Goal: Task Accomplishment & Management: Use online tool/utility

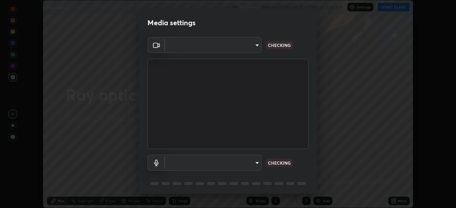
scroll to position [25, 0]
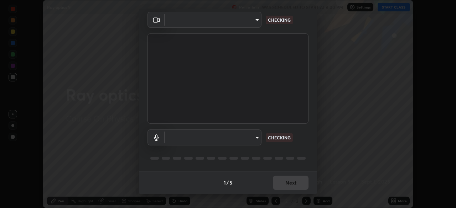
type input "03c1d9060f172c5261930868a8885b82ba90ed4bb89c7d2d1ebbbfabb6a16c2d"
type input "b89912bce41042c325b085558eca4caa194f073b862106e052d599a10b9fcca0"
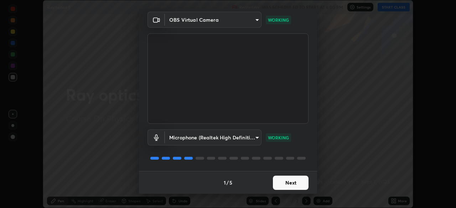
click at [289, 180] on button "Next" at bounding box center [291, 183] width 36 height 14
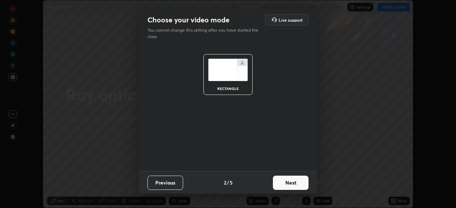
scroll to position [0, 0]
click at [289, 184] on button "Next" at bounding box center [291, 183] width 36 height 14
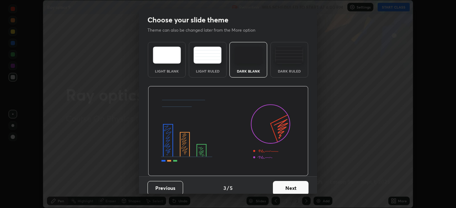
click at [288, 187] on button "Next" at bounding box center [291, 188] width 36 height 14
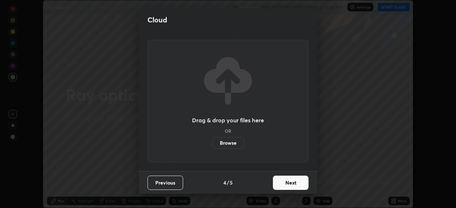
click at [289, 186] on button "Next" at bounding box center [291, 183] width 36 height 14
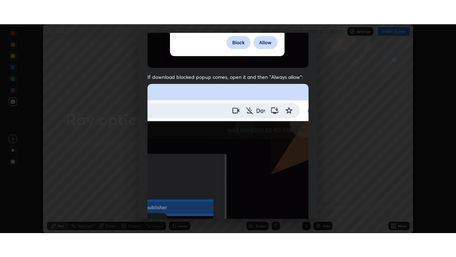
scroll to position [171, 0]
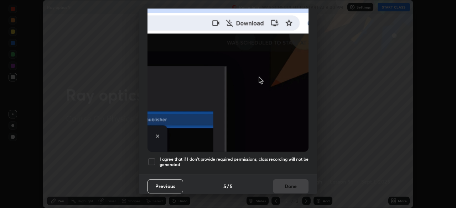
click at [151, 158] on div at bounding box center [152, 162] width 9 height 9
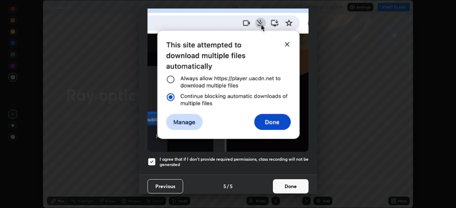
click at [291, 181] on button "Done" at bounding box center [291, 187] width 36 height 14
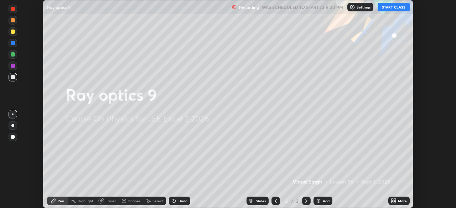
click at [395, 6] on button "START CLASS" at bounding box center [394, 7] width 32 height 9
click at [392, 202] on icon at bounding box center [393, 203] width 2 height 2
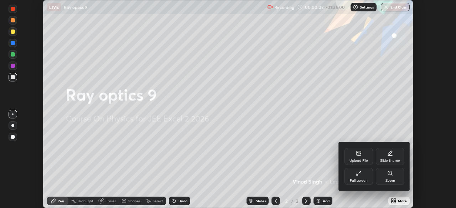
click at [355, 181] on div "Full screen" at bounding box center [359, 181] width 18 height 4
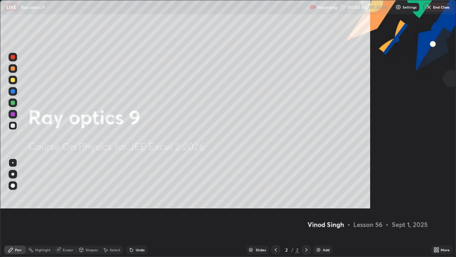
scroll to position [257, 456]
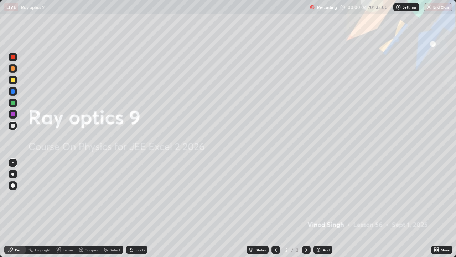
click at [317, 208] on img at bounding box center [319, 250] width 6 height 6
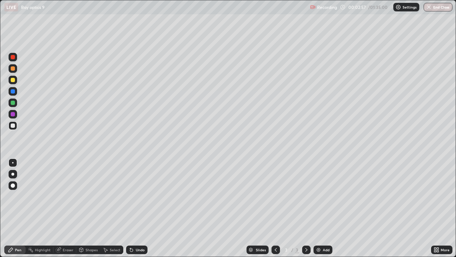
click at [12, 69] on div at bounding box center [13, 68] width 4 height 4
click at [67, 208] on div "Eraser" at bounding box center [64, 249] width 23 height 9
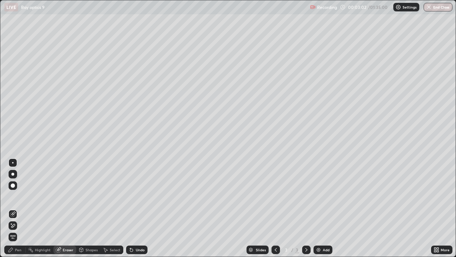
click at [19, 208] on div "Pen" at bounding box center [18, 250] width 6 height 4
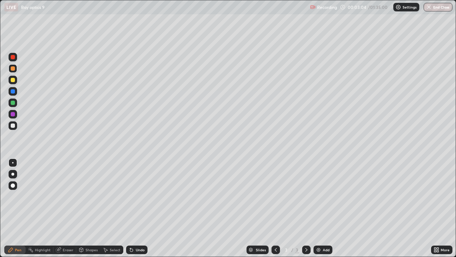
click at [13, 80] on div at bounding box center [13, 80] width 4 height 4
click at [13, 68] on div at bounding box center [13, 68] width 4 height 4
click at [67, 208] on div "Eraser" at bounding box center [68, 250] width 11 height 4
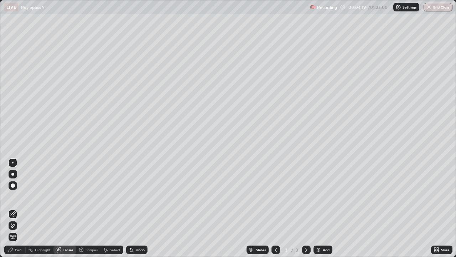
click at [20, 208] on div "Pen" at bounding box center [18, 250] width 6 height 4
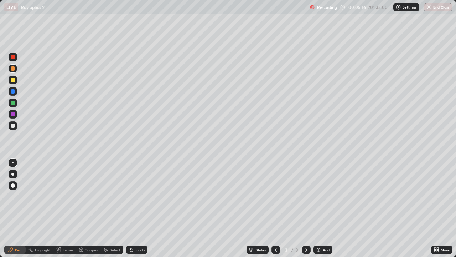
click at [12, 102] on div at bounding box center [13, 102] width 4 height 4
click at [12, 125] on div at bounding box center [13, 125] width 4 height 4
click at [66, 208] on div "Eraser" at bounding box center [68, 250] width 11 height 4
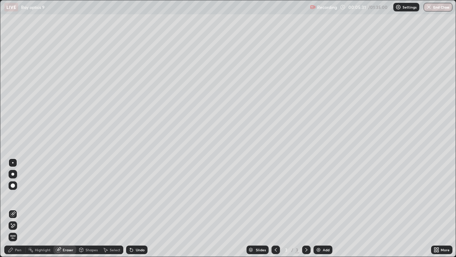
click at [90, 208] on div "Shapes" at bounding box center [92, 250] width 12 height 4
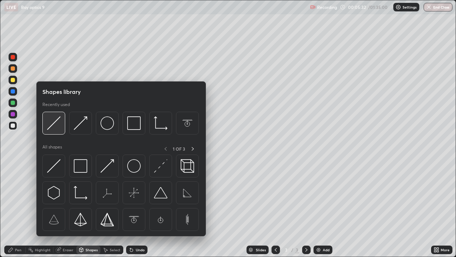
click at [51, 125] on img at bounding box center [54, 123] width 14 height 14
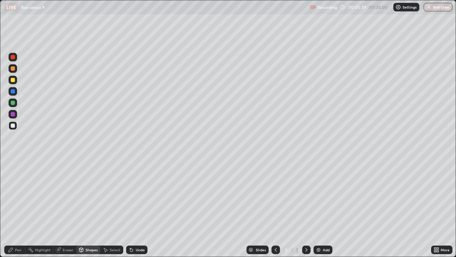
click at [12, 80] on div at bounding box center [13, 80] width 4 height 4
click at [66, 208] on div "Eraser" at bounding box center [68, 250] width 11 height 4
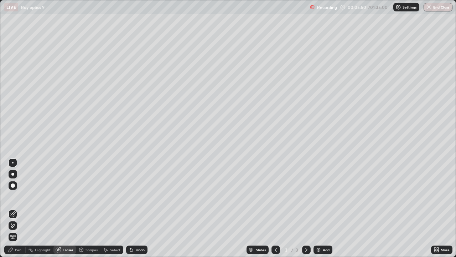
click at [20, 208] on div "Pen" at bounding box center [18, 250] width 6 height 4
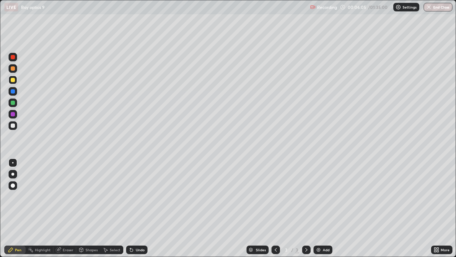
click at [14, 124] on div at bounding box center [13, 125] width 4 height 4
click at [89, 208] on div "Shapes" at bounding box center [92, 250] width 12 height 4
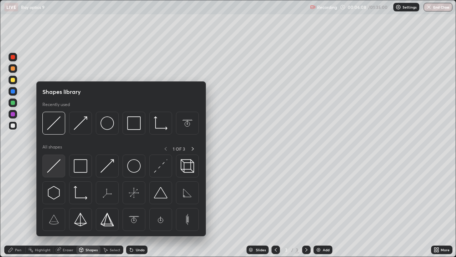
click at [51, 168] on img at bounding box center [54, 166] width 14 height 14
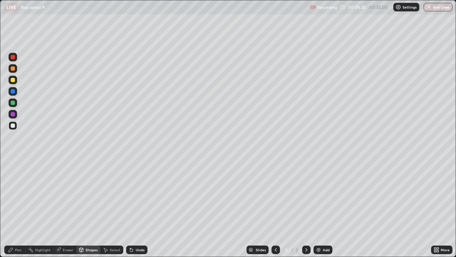
click at [12, 113] on div at bounding box center [13, 114] width 4 height 4
click at [19, 208] on div "Pen" at bounding box center [18, 250] width 6 height 4
click at [13, 79] on div at bounding box center [13, 80] width 4 height 4
click at [11, 79] on div at bounding box center [13, 80] width 4 height 4
click at [88, 208] on div "Shapes" at bounding box center [88, 249] width 24 height 9
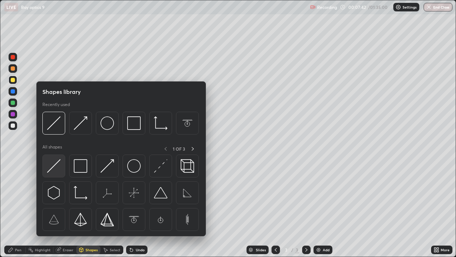
click at [53, 165] on img at bounding box center [54, 166] width 14 height 14
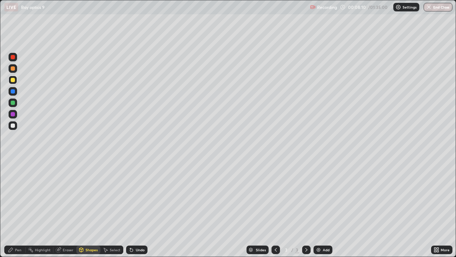
click at [47, 208] on div "Highlight" at bounding box center [43, 250] width 16 height 4
click at [45, 208] on div "Highlight" at bounding box center [43, 250] width 16 height 4
click at [14, 103] on div at bounding box center [13, 102] width 4 height 4
click at [18, 208] on div "Pen" at bounding box center [18, 250] width 6 height 4
click at [114, 208] on div "Select" at bounding box center [111, 249] width 23 height 9
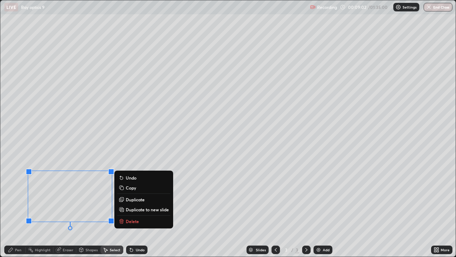
click at [133, 208] on p "Delete" at bounding box center [132, 221] width 13 height 6
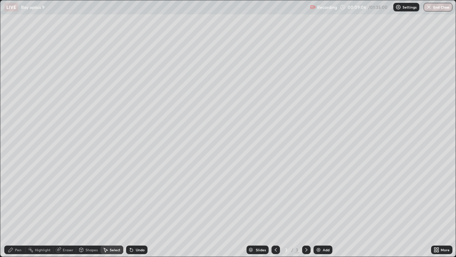
click at [41, 208] on div "Highlight" at bounding box center [43, 250] width 16 height 4
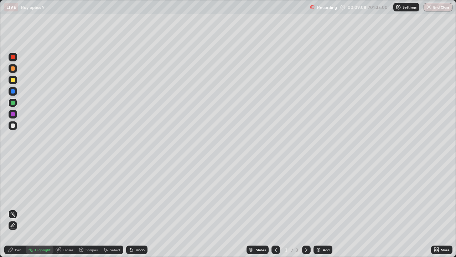
click at [20, 208] on div "Pen" at bounding box center [18, 250] width 6 height 4
click at [12, 114] on div at bounding box center [13, 114] width 4 height 4
click at [12, 58] on div at bounding box center [13, 57] width 4 height 4
click at [13, 79] on div at bounding box center [13, 80] width 4 height 4
click at [88, 208] on div "Shapes" at bounding box center [88, 249] width 24 height 14
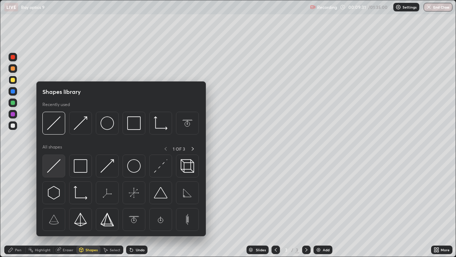
click at [54, 166] on img at bounding box center [54, 166] width 14 height 14
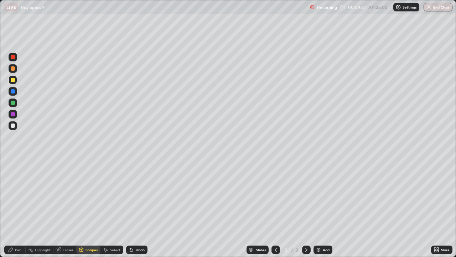
click at [13, 91] on div at bounding box center [13, 91] width 4 height 4
click at [92, 208] on div "Shapes" at bounding box center [92, 250] width 12 height 4
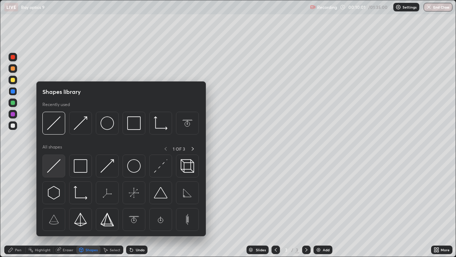
click at [55, 164] on img at bounding box center [54, 166] width 14 height 14
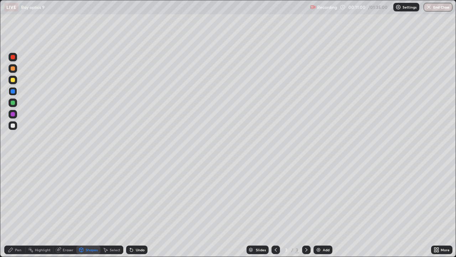
click at [68, 208] on div "Eraser" at bounding box center [68, 250] width 11 height 4
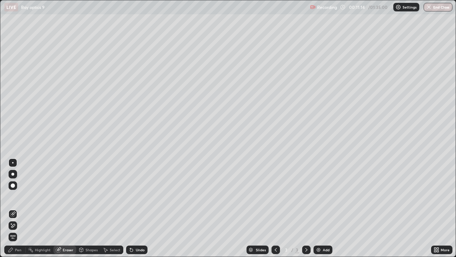
click at [22, 208] on div "Pen" at bounding box center [14, 249] width 21 height 9
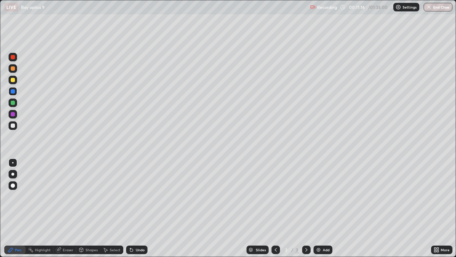
click at [15, 79] on div at bounding box center [13, 80] width 4 height 4
click at [12, 92] on div at bounding box center [13, 91] width 4 height 4
click at [12, 125] on div at bounding box center [13, 125] width 4 height 4
click at [14, 80] on div at bounding box center [13, 80] width 4 height 4
click at [13, 57] on div at bounding box center [13, 57] width 4 height 4
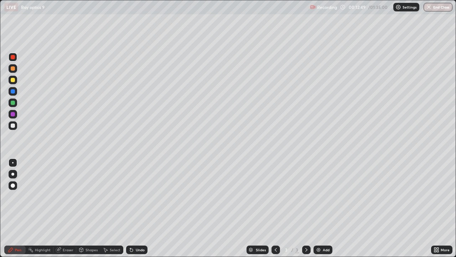
click at [12, 125] on div at bounding box center [13, 125] width 4 height 4
click at [67, 208] on div "Eraser" at bounding box center [68, 250] width 11 height 4
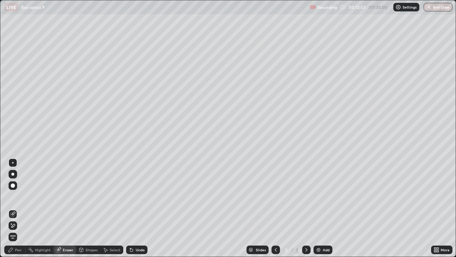
click at [89, 208] on div "Shapes" at bounding box center [92, 250] width 12 height 4
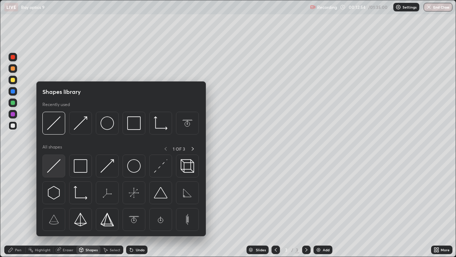
click at [56, 163] on img at bounding box center [54, 166] width 14 height 14
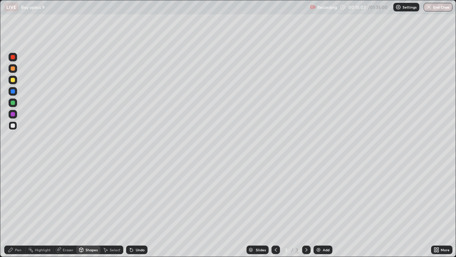
click at [13, 81] on div at bounding box center [13, 80] width 4 height 4
click at [19, 208] on div "Pen" at bounding box center [18, 250] width 6 height 4
click at [69, 208] on div "Eraser" at bounding box center [68, 250] width 11 height 4
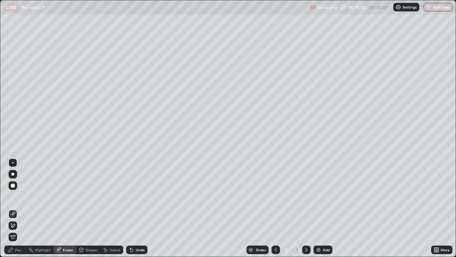
click at [19, 208] on div "Pen" at bounding box center [14, 249] width 21 height 9
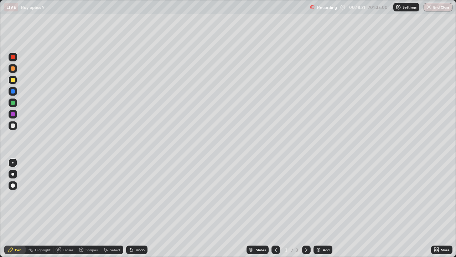
click at [14, 125] on div at bounding box center [13, 125] width 4 height 4
click at [91, 208] on div "Shapes" at bounding box center [92, 250] width 12 height 4
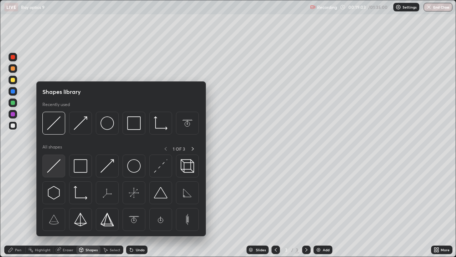
click at [57, 161] on img at bounding box center [54, 166] width 14 height 14
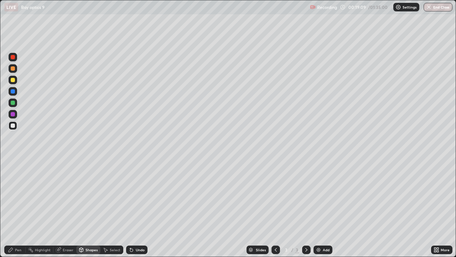
click at [20, 208] on div "Pen" at bounding box center [18, 250] width 6 height 4
click at [13, 102] on div at bounding box center [13, 102] width 4 height 4
click at [14, 67] on div at bounding box center [13, 68] width 4 height 4
click at [14, 125] on div at bounding box center [13, 125] width 4 height 4
click at [13, 92] on div at bounding box center [13, 91] width 4 height 4
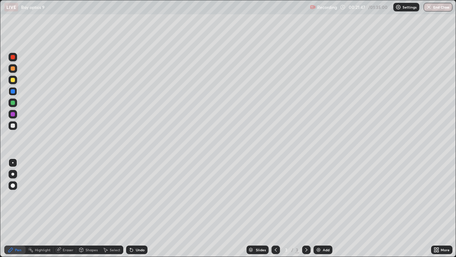
click at [13, 122] on div at bounding box center [13, 125] width 9 height 9
click at [11, 81] on div at bounding box center [13, 80] width 4 height 4
click at [14, 125] on div at bounding box center [13, 125] width 4 height 4
click at [90, 208] on div "Shapes" at bounding box center [92, 250] width 12 height 4
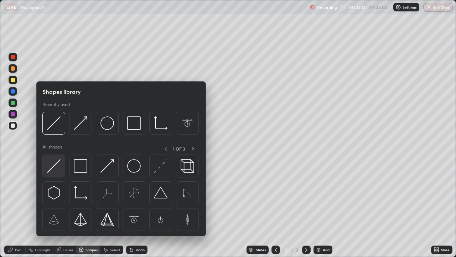
click at [55, 164] on img at bounding box center [54, 166] width 14 height 14
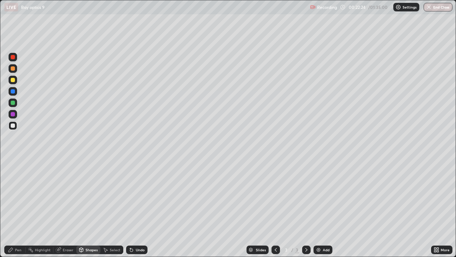
click at [19, 208] on div "Pen" at bounding box center [14, 249] width 21 height 9
click at [11, 116] on div at bounding box center [13, 114] width 9 height 9
click at [12, 127] on div at bounding box center [13, 125] width 4 height 4
click at [319, 208] on img at bounding box center [319, 250] width 6 height 6
click at [13, 80] on div at bounding box center [13, 80] width 4 height 4
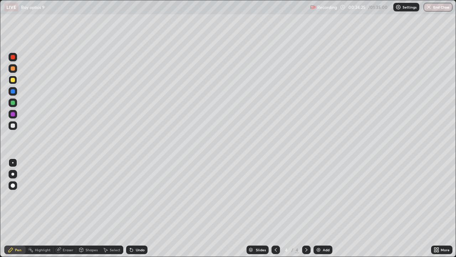
click at [13, 90] on div at bounding box center [13, 91] width 4 height 4
click at [13, 126] on div at bounding box center [13, 125] width 4 height 4
click at [12, 69] on div at bounding box center [13, 68] width 4 height 4
click at [92, 208] on div "Shapes" at bounding box center [92, 250] width 12 height 4
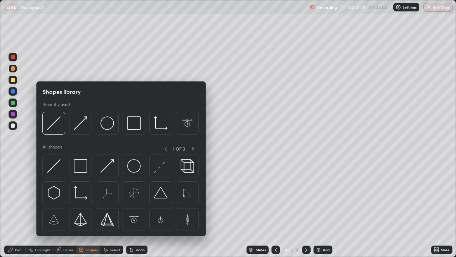
click at [20, 208] on div "Pen" at bounding box center [18, 250] width 6 height 4
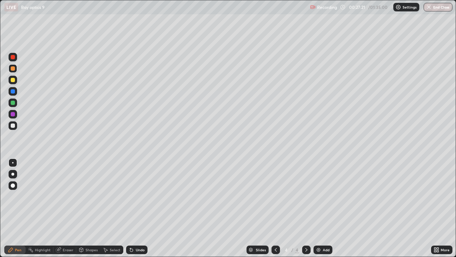
click at [13, 102] on div at bounding box center [13, 102] width 4 height 4
click at [91, 208] on div "Shapes" at bounding box center [92, 250] width 12 height 4
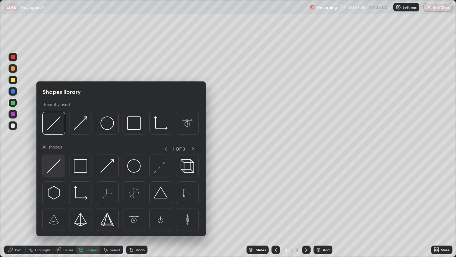
click at [55, 165] on img at bounding box center [54, 166] width 14 height 14
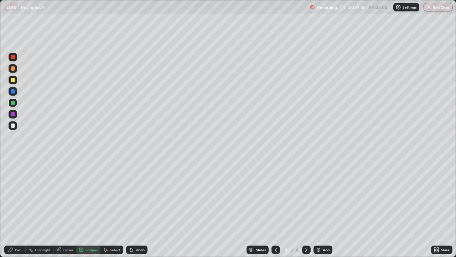
click at [21, 208] on div "Pen" at bounding box center [14, 249] width 21 height 9
click at [13, 125] on div at bounding box center [13, 125] width 4 height 4
click at [91, 208] on div "Shapes" at bounding box center [92, 250] width 12 height 4
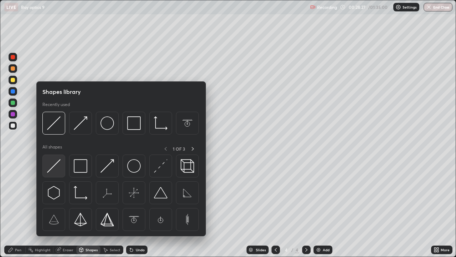
click at [53, 166] on img at bounding box center [54, 166] width 14 height 14
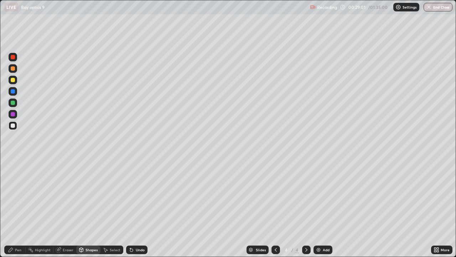
click at [13, 115] on div at bounding box center [13, 114] width 4 height 4
click at [13, 81] on div at bounding box center [13, 80] width 4 height 4
click at [13, 117] on div at bounding box center [13, 114] width 9 height 9
click at [65, 208] on div "Eraser" at bounding box center [68, 250] width 11 height 4
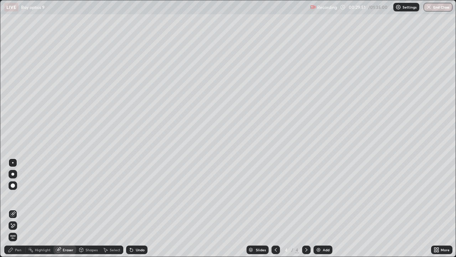
click at [19, 208] on div "Pen" at bounding box center [18, 250] width 6 height 4
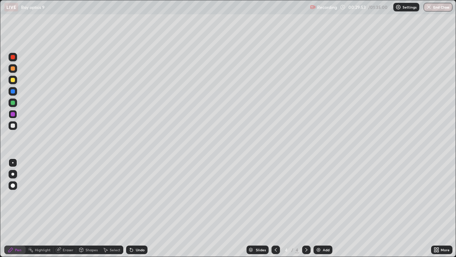
click at [13, 57] on div at bounding box center [13, 57] width 4 height 4
click at [68, 208] on div "Eraser" at bounding box center [68, 250] width 11 height 4
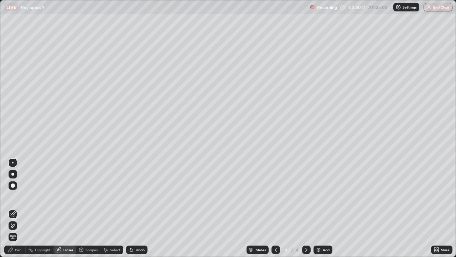
click at [21, 208] on div "Pen" at bounding box center [14, 249] width 21 height 9
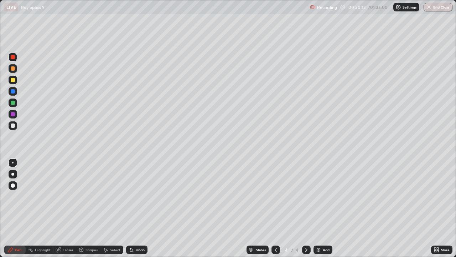
click at [14, 114] on div at bounding box center [13, 114] width 4 height 4
click at [12, 81] on div at bounding box center [13, 80] width 4 height 4
click at [12, 101] on div at bounding box center [13, 102] width 4 height 4
click at [12, 92] on div at bounding box center [13, 91] width 4 height 4
click at [13, 125] on div at bounding box center [13, 125] width 4 height 4
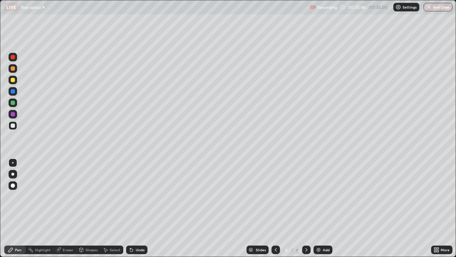
click at [13, 102] on div at bounding box center [13, 102] width 4 height 4
click at [14, 92] on div at bounding box center [13, 91] width 4 height 4
click at [92, 208] on div "Shapes" at bounding box center [92, 250] width 12 height 4
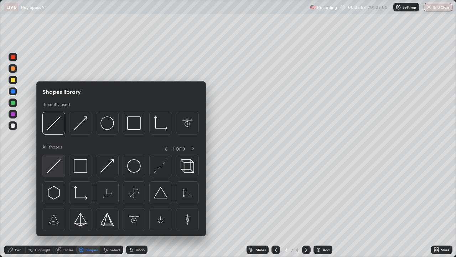
click at [55, 162] on img at bounding box center [54, 166] width 14 height 14
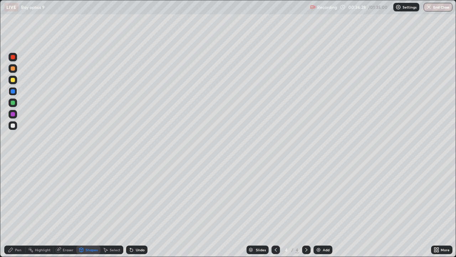
click at [13, 125] on div at bounding box center [13, 125] width 4 height 4
click at [20, 208] on div "Pen" at bounding box center [18, 250] width 6 height 4
click at [319, 208] on img at bounding box center [319, 250] width 6 height 6
click at [272, 208] on div at bounding box center [276, 249] width 9 height 9
click at [306, 208] on icon at bounding box center [307, 250] width 6 height 6
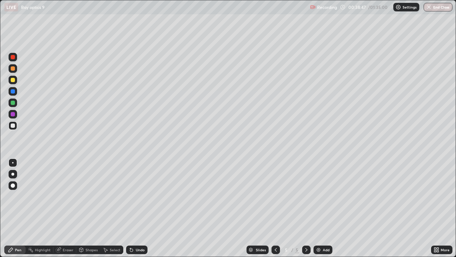
click at [275, 208] on icon at bounding box center [276, 250] width 6 height 6
click at [305, 208] on icon at bounding box center [306, 250] width 2 height 4
click at [275, 208] on icon at bounding box center [276, 250] width 6 height 6
click at [305, 208] on icon at bounding box center [307, 250] width 6 height 6
click at [275, 208] on icon at bounding box center [276, 250] width 2 height 4
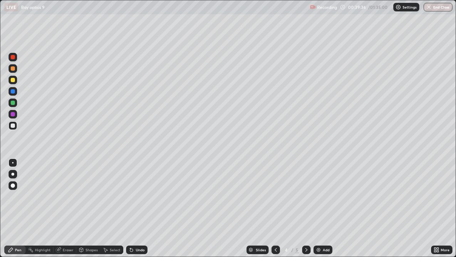
click at [66, 208] on div "Eraser" at bounding box center [68, 250] width 11 height 4
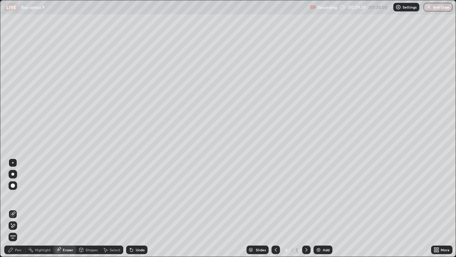
click at [19, 208] on div "Pen" at bounding box center [18, 250] width 6 height 4
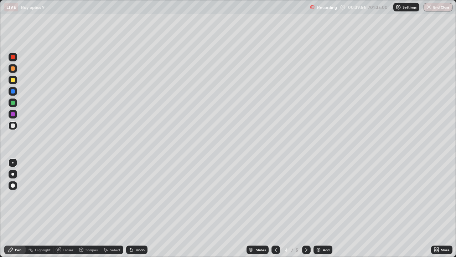
click at [305, 208] on icon at bounding box center [307, 250] width 6 height 6
click at [41, 208] on div "Highlight" at bounding box center [43, 250] width 16 height 4
click at [17, 208] on div "Pen" at bounding box center [18, 250] width 6 height 4
click at [14, 113] on div at bounding box center [13, 114] width 4 height 4
click at [14, 80] on div at bounding box center [13, 80] width 4 height 4
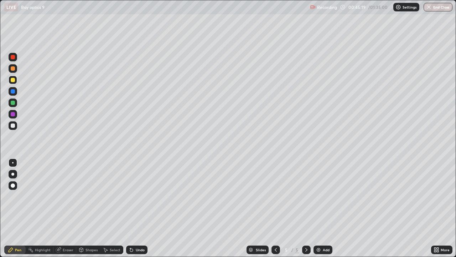
click at [272, 208] on div at bounding box center [276, 249] width 9 height 9
click at [304, 208] on icon at bounding box center [307, 250] width 6 height 6
click at [305, 208] on icon at bounding box center [307, 250] width 6 height 6
click at [316, 208] on img at bounding box center [319, 250] width 6 height 6
click at [12, 124] on div at bounding box center [13, 125] width 4 height 4
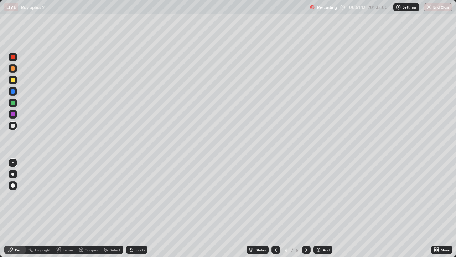
click at [13, 103] on div at bounding box center [13, 102] width 4 height 4
click at [91, 208] on div "Shapes" at bounding box center [92, 250] width 12 height 4
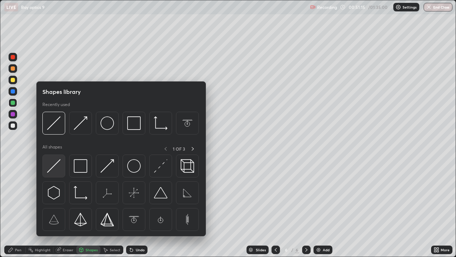
click at [56, 164] on img at bounding box center [54, 166] width 14 height 14
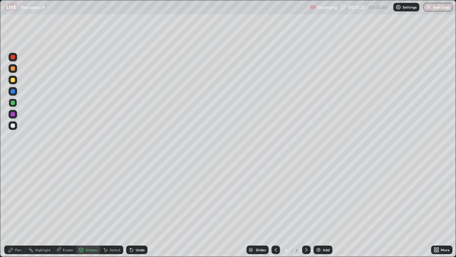
click at [23, 208] on div "Pen" at bounding box center [14, 249] width 21 height 9
click at [13, 70] on div at bounding box center [13, 68] width 4 height 4
click at [90, 208] on div "Shapes" at bounding box center [92, 250] width 12 height 4
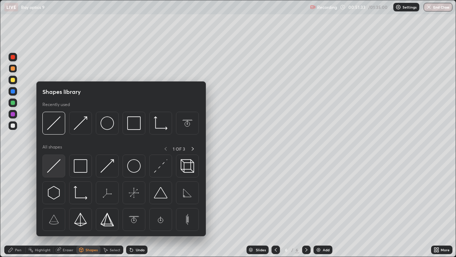
click at [56, 164] on img at bounding box center [54, 166] width 14 height 14
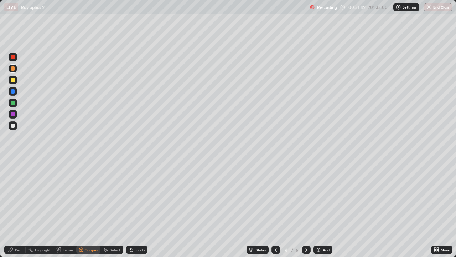
click at [20, 208] on div "Pen" at bounding box center [18, 250] width 6 height 4
click at [12, 115] on div at bounding box center [13, 114] width 4 height 4
click at [91, 208] on div "Shapes" at bounding box center [92, 250] width 12 height 4
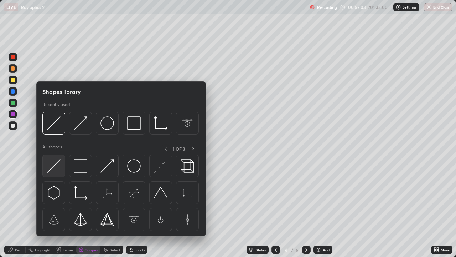
click at [54, 165] on img at bounding box center [54, 166] width 14 height 14
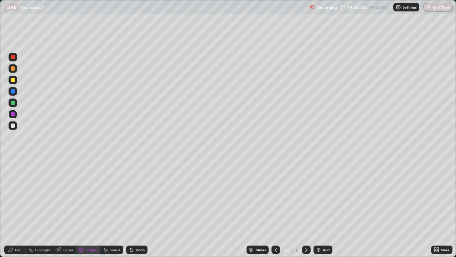
click at [19, 208] on div "Pen" at bounding box center [14, 249] width 21 height 9
click at [70, 208] on div "Eraser" at bounding box center [68, 250] width 11 height 4
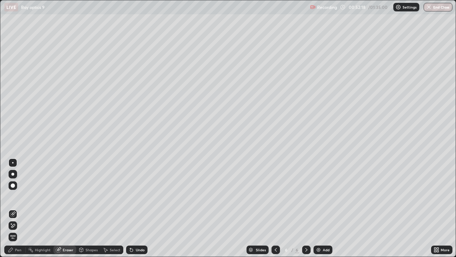
click at [18, 208] on div "Pen" at bounding box center [14, 249] width 21 height 9
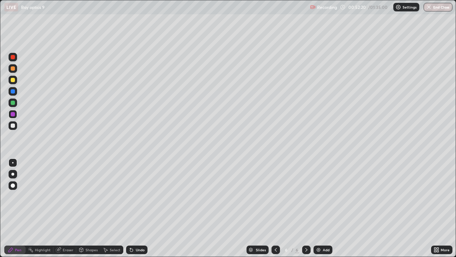
click at [14, 90] on div at bounding box center [13, 91] width 4 height 4
click at [13, 104] on div at bounding box center [13, 102] width 4 height 4
click at [16, 82] on div at bounding box center [13, 80] width 9 height 9
click at [12, 115] on div at bounding box center [13, 114] width 4 height 4
click at [92, 208] on div "Shapes" at bounding box center [92, 250] width 12 height 4
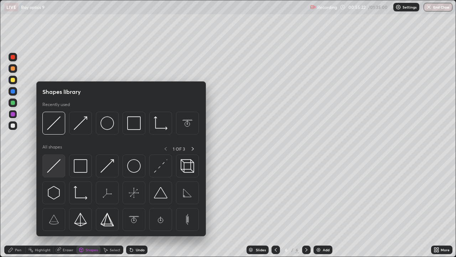
click at [58, 161] on img at bounding box center [54, 166] width 14 height 14
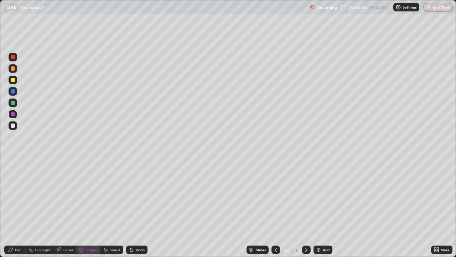
click at [67, 208] on div "Eraser" at bounding box center [68, 250] width 11 height 4
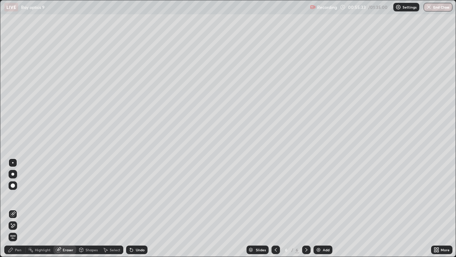
click at [20, 208] on div "Pen" at bounding box center [18, 250] width 6 height 4
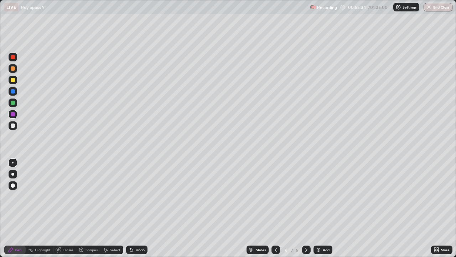
click at [14, 68] on div at bounding box center [13, 68] width 4 height 4
click at [67, 208] on div "Eraser" at bounding box center [68, 250] width 11 height 4
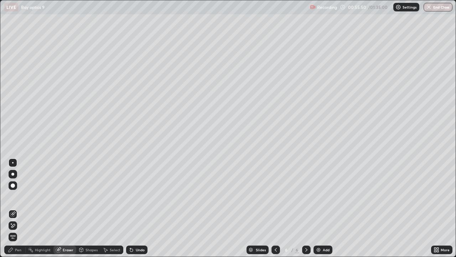
click at [21, 208] on div "Pen" at bounding box center [18, 250] width 6 height 4
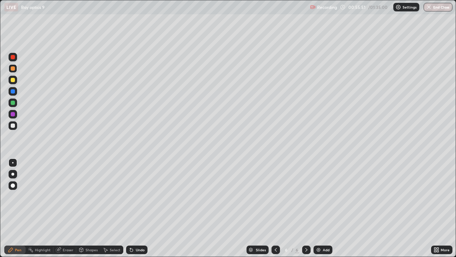
click at [91, 208] on div "Shapes" at bounding box center [92, 250] width 12 height 4
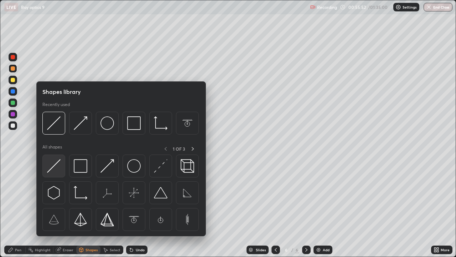
click at [56, 163] on img at bounding box center [54, 166] width 14 height 14
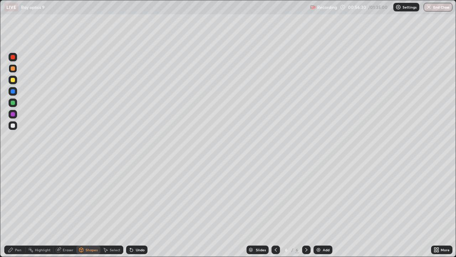
click at [12, 58] on div at bounding box center [13, 57] width 4 height 4
click at [89, 208] on div "Shapes" at bounding box center [92, 250] width 12 height 4
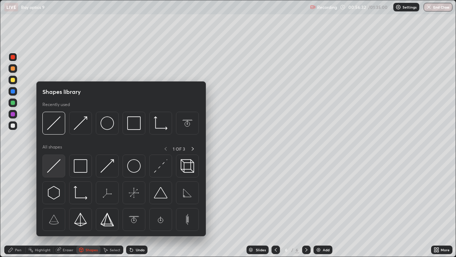
click at [53, 166] on img at bounding box center [54, 166] width 14 height 14
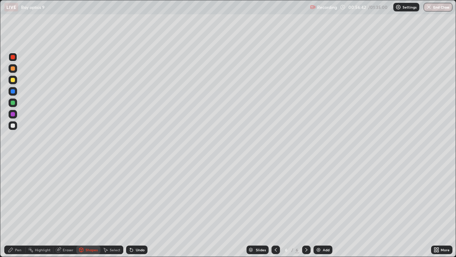
click at [19, 208] on div "Pen" at bounding box center [14, 249] width 21 height 9
click at [12, 80] on div at bounding box center [13, 80] width 4 height 4
click at [70, 208] on div "Eraser" at bounding box center [68, 250] width 11 height 4
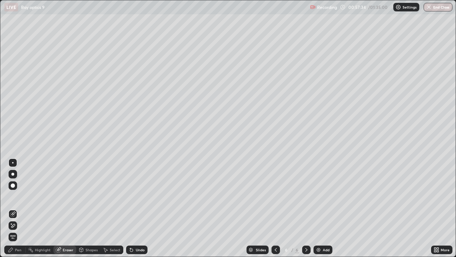
click at [16, 208] on div "Pen" at bounding box center [18, 250] width 6 height 4
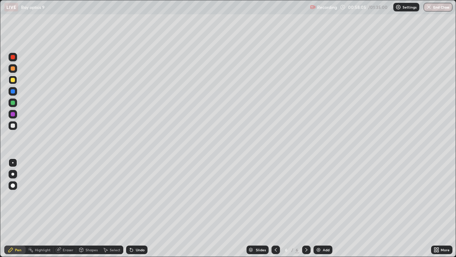
click at [14, 92] on div at bounding box center [13, 91] width 4 height 4
click at [13, 102] on div at bounding box center [13, 102] width 4 height 4
click at [16, 126] on div at bounding box center [13, 125] width 9 height 9
click at [304, 208] on div at bounding box center [306, 249] width 9 height 9
click at [317, 208] on img at bounding box center [319, 250] width 6 height 6
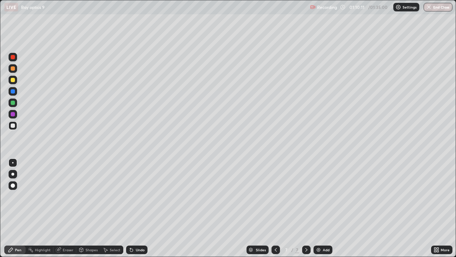
click at [12, 80] on div at bounding box center [13, 80] width 4 height 4
click at [89, 208] on div "Shapes" at bounding box center [92, 250] width 12 height 4
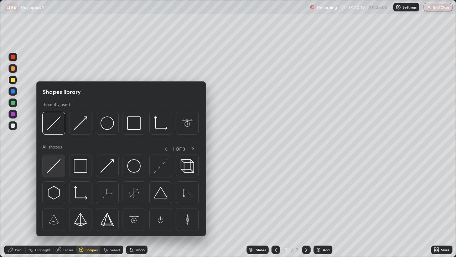
click at [54, 162] on img at bounding box center [54, 166] width 14 height 14
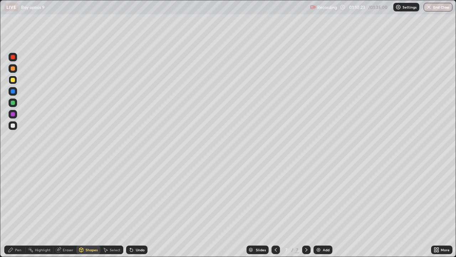
click at [12, 90] on div at bounding box center [13, 91] width 4 height 4
click at [86, 208] on div "Shapes" at bounding box center [92, 250] width 12 height 4
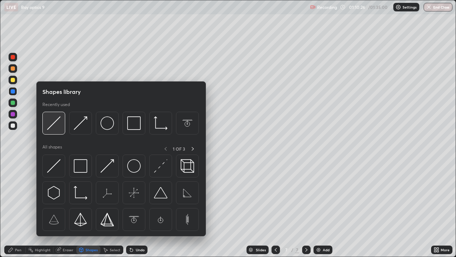
click at [52, 124] on img at bounding box center [54, 123] width 14 height 14
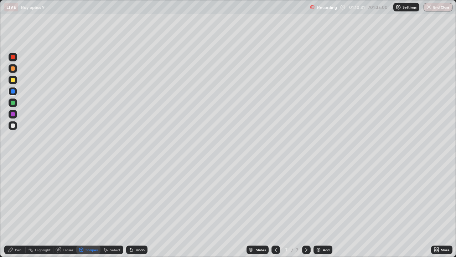
click at [19, 208] on div "Pen" at bounding box center [14, 249] width 21 height 9
click at [13, 127] on div at bounding box center [13, 125] width 4 height 4
click at [89, 208] on div "Shapes" at bounding box center [92, 250] width 12 height 4
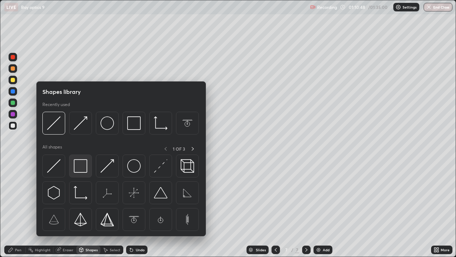
click at [75, 165] on img at bounding box center [81, 166] width 14 height 14
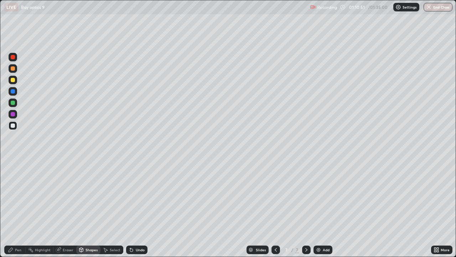
click at [21, 208] on div "Pen" at bounding box center [14, 249] width 21 height 9
click at [12, 78] on div at bounding box center [13, 80] width 4 height 4
click at [13, 124] on div at bounding box center [13, 125] width 4 height 4
click at [13, 69] on div at bounding box center [13, 68] width 4 height 4
click at [87, 208] on div "Shapes" at bounding box center [92, 250] width 12 height 4
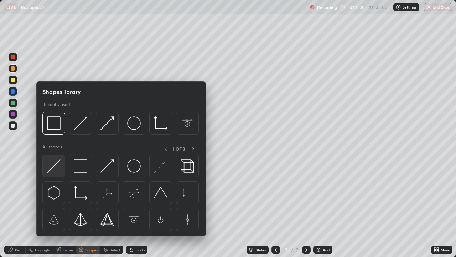
click at [51, 169] on img at bounding box center [54, 166] width 14 height 14
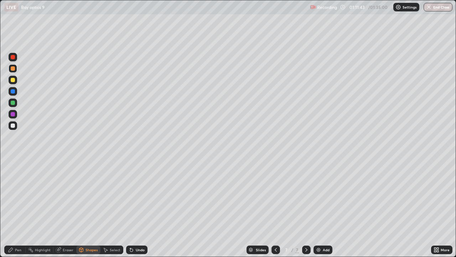
click at [20, 208] on div "Pen" at bounding box center [18, 250] width 6 height 4
click at [12, 102] on div at bounding box center [13, 102] width 4 height 4
click at [12, 124] on div at bounding box center [13, 125] width 4 height 4
click at [12, 126] on div at bounding box center [13, 125] width 4 height 4
click at [66, 208] on div "Eraser" at bounding box center [68, 250] width 11 height 4
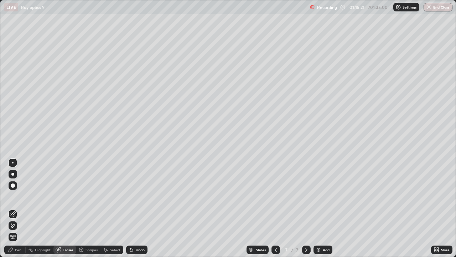
click at [21, 208] on div "Pen" at bounding box center [18, 250] width 6 height 4
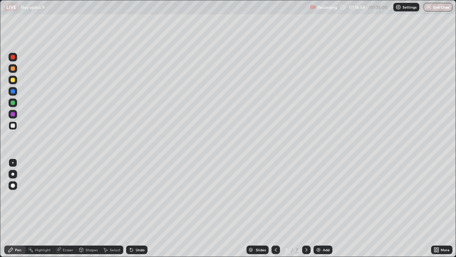
click at [317, 208] on img at bounding box center [319, 250] width 6 height 6
click at [13, 101] on div at bounding box center [13, 102] width 4 height 4
click at [12, 124] on div at bounding box center [13, 125] width 4 height 4
click at [69, 208] on div "Eraser" at bounding box center [68, 250] width 11 height 4
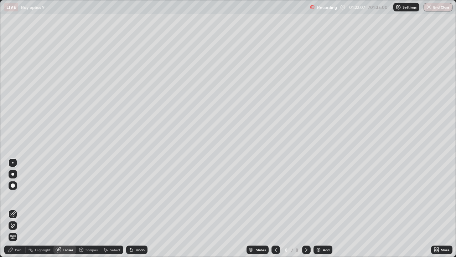
click at [91, 208] on div "Shapes" at bounding box center [92, 250] width 12 height 4
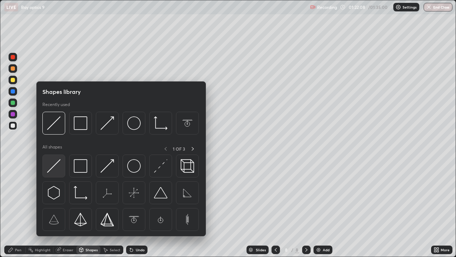
click at [52, 165] on img at bounding box center [54, 166] width 14 height 14
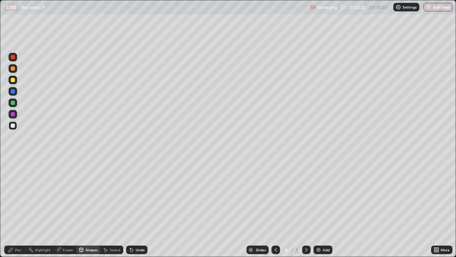
click at [21, 208] on div "Pen" at bounding box center [18, 250] width 6 height 4
click at [12, 80] on div at bounding box center [13, 80] width 4 height 4
click at [94, 208] on div "Shapes" at bounding box center [88, 249] width 24 height 9
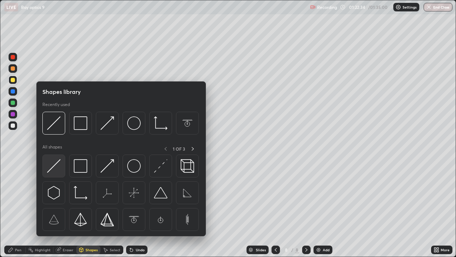
click at [61, 159] on div at bounding box center [53, 165] width 23 height 23
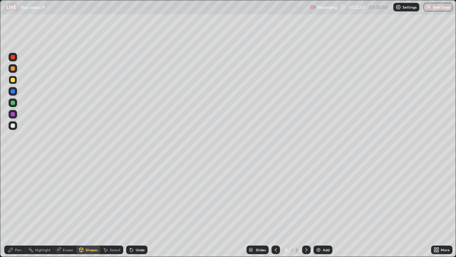
click at [67, 208] on div "Eraser" at bounding box center [68, 250] width 11 height 4
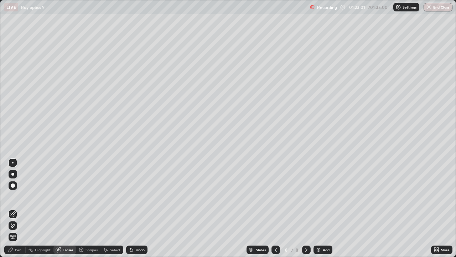
click at [18, 208] on div "Pen" at bounding box center [18, 250] width 6 height 4
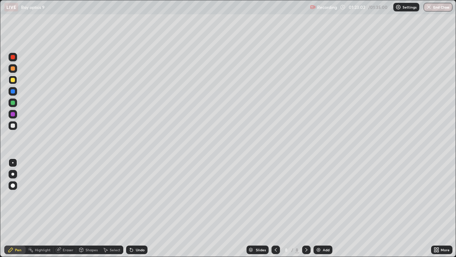
click at [14, 126] on div at bounding box center [13, 125] width 4 height 4
click at [13, 114] on div at bounding box center [13, 114] width 4 height 4
click at [13, 102] on div at bounding box center [13, 102] width 4 height 4
click at [93, 208] on div "Shapes" at bounding box center [92, 250] width 12 height 4
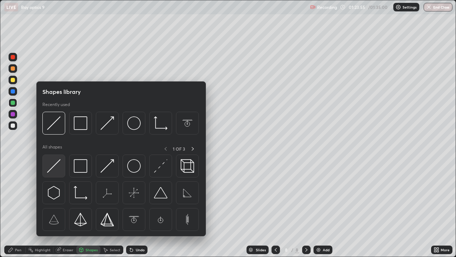
click at [57, 163] on img at bounding box center [54, 166] width 14 height 14
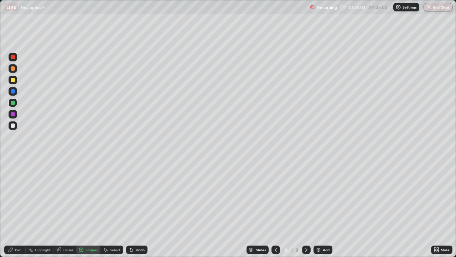
click at [21, 208] on div "Pen" at bounding box center [14, 249] width 21 height 9
click at [68, 208] on div "Eraser" at bounding box center [68, 250] width 11 height 4
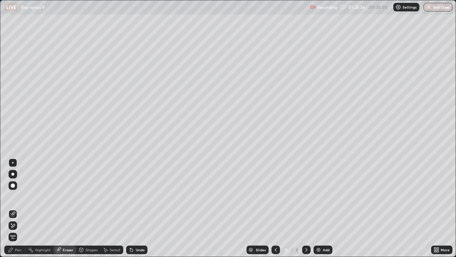
click at [21, 208] on div "Pen" at bounding box center [14, 249] width 21 height 9
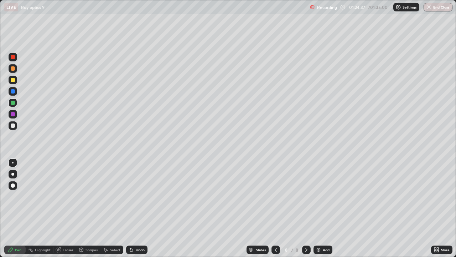
click at [13, 81] on div at bounding box center [13, 80] width 4 height 4
click at [70, 208] on div "Eraser" at bounding box center [68, 250] width 11 height 4
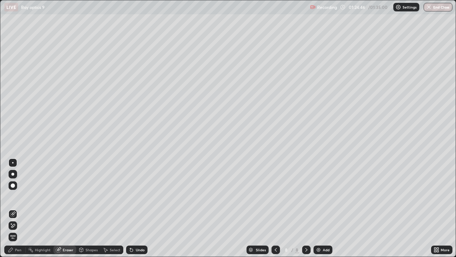
click at [92, 208] on div "Shapes" at bounding box center [92, 250] width 12 height 4
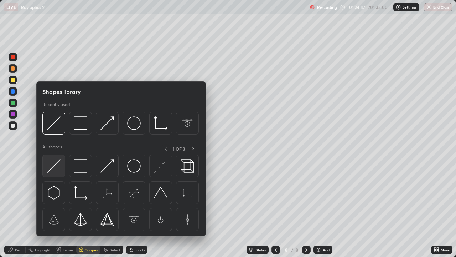
click at [53, 165] on img at bounding box center [54, 166] width 14 height 14
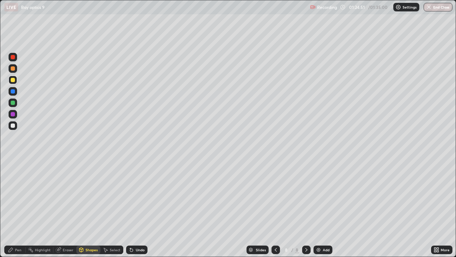
click at [90, 208] on div "Shapes" at bounding box center [92, 250] width 12 height 4
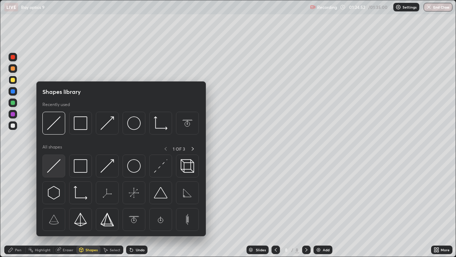
click at [56, 165] on img at bounding box center [54, 166] width 14 height 14
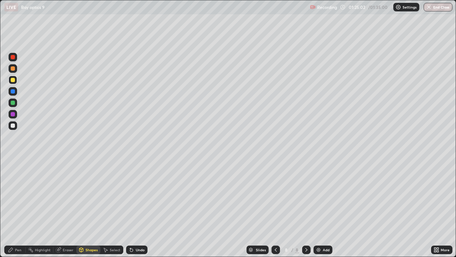
click at [19, 208] on div "Pen" at bounding box center [18, 250] width 6 height 4
click at [14, 113] on div at bounding box center [13, 114] width 4 height 4
click at [14, 125] on div at bounding box center [13, 125] width 4 height 4
click at [12, 92] on div at bounding box center [13, 91] width 4 height 4
click at [432, 10] on button "End Class" at bounding box center [438, 7] width 29 height 9
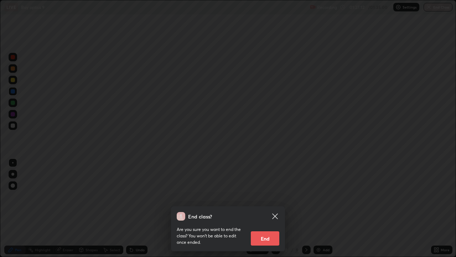
click at [268, 208] on button "End" at bounding box center [265, 238] width 29 height 14
